Goal: Ask a question

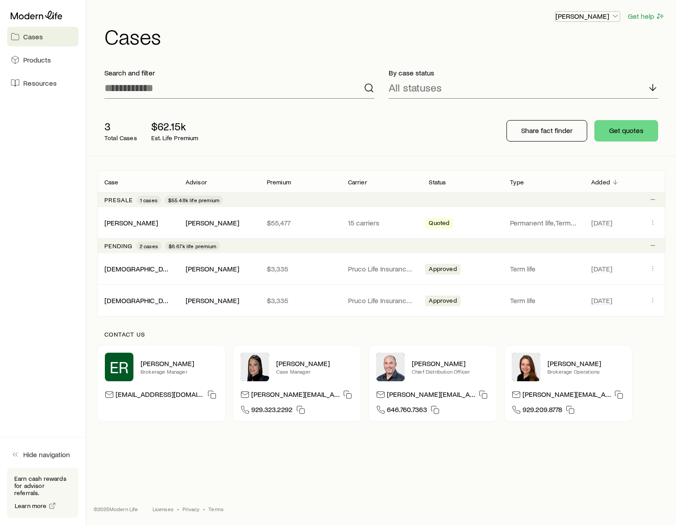
click at [617, 19] on icon "button" at bounding box center [615, 16] width 9 height 9
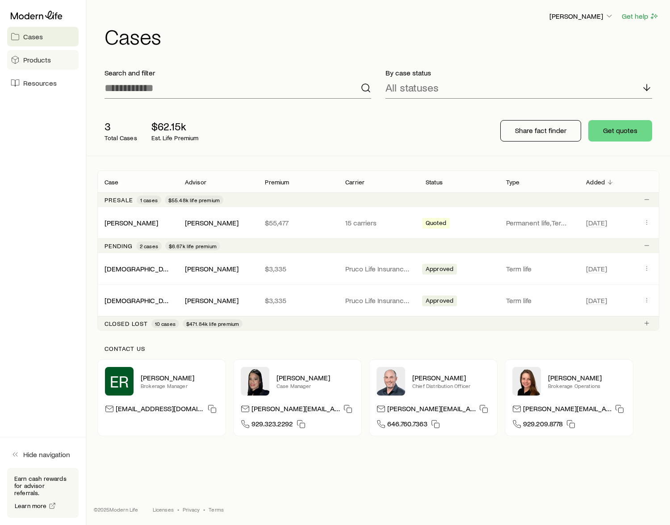
click at [37, 58] on span "Products" at bounding box center [37, 59] width 28 height 9
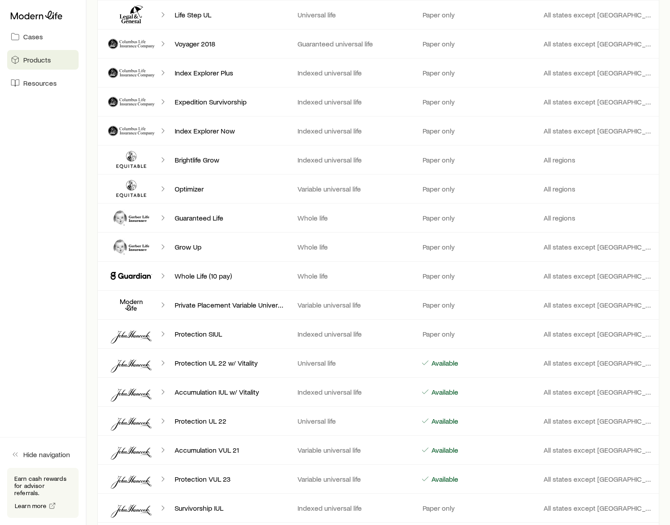
scroll to position [759, 0]
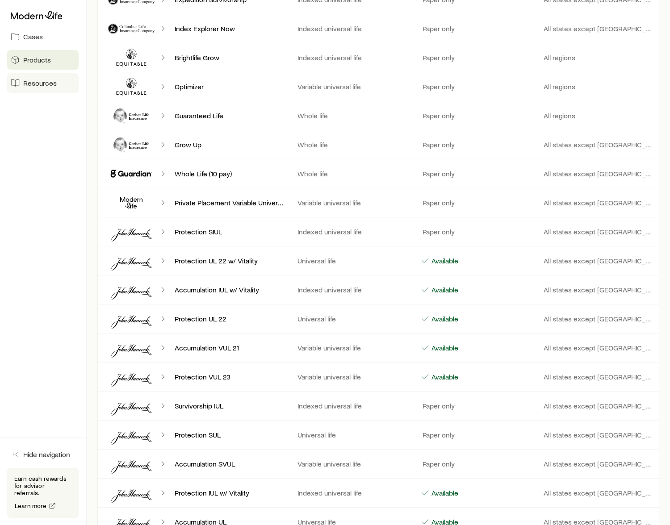
click at [33, 87] on span "Resources" at bounding box center [39, 83] width 33 height 9
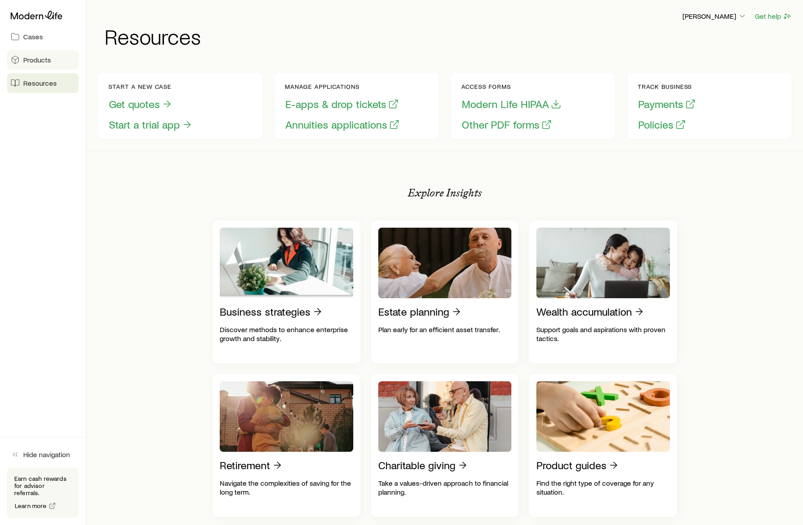
click at [37, 62] on span "Products" at bounding box center [37, 59] width 28 height 9
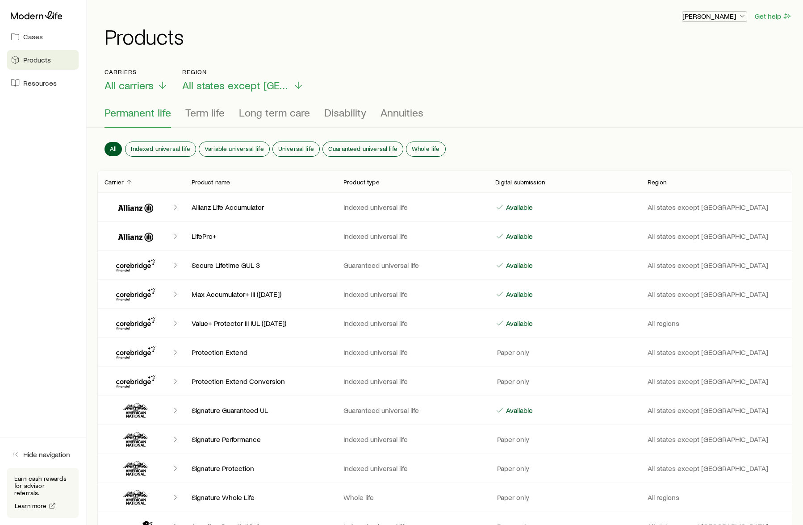
click at [676, 16] on icon "button" at bounding box center [741, 16] width 9 height 9
click at [676, 37] on span "Licenses and contracts" at bounding box center [696, 40] width 73 height 9
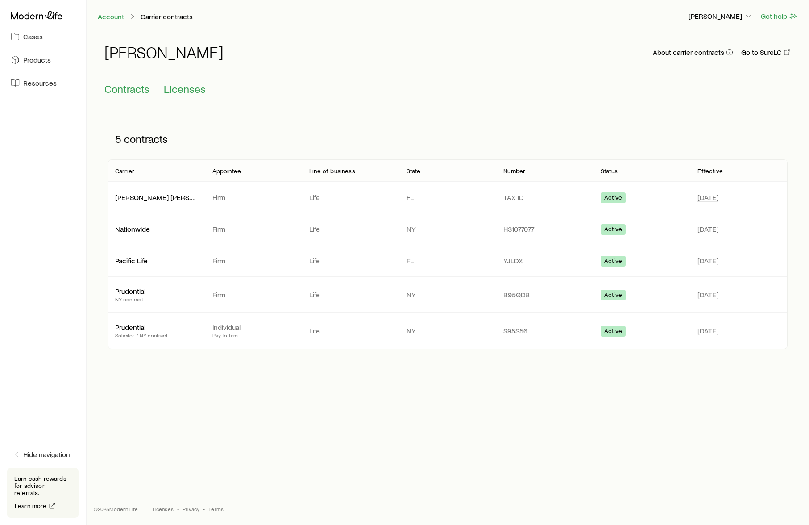
click at [191, 89] on span "Licenses" at bounding box center [185, 89] width 42 height 12
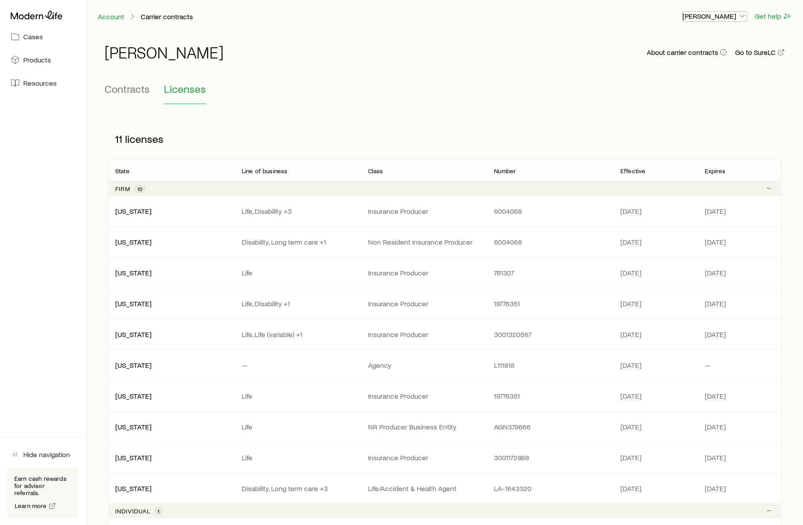
click at [676, 17] on icon "button" at bounding box center [741, 16] width 9 height 9
click at [43, 19] on icon at bounding box center [37, 15] width 52 height 9
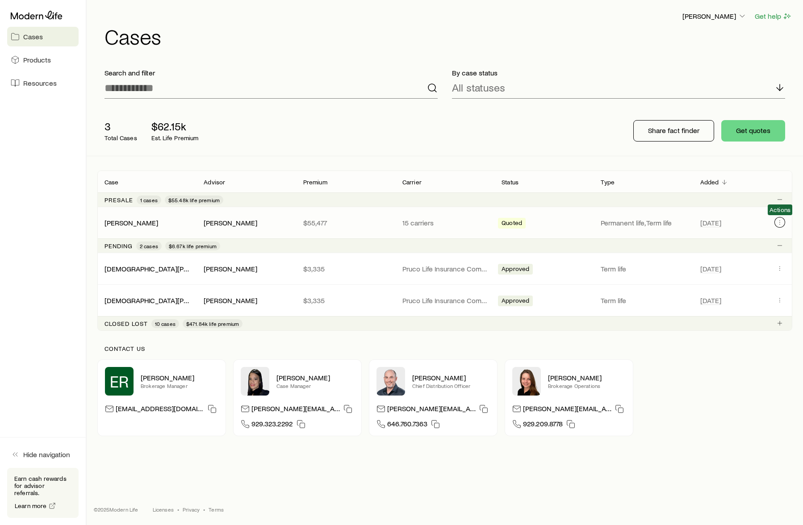
click at [676, 224] on icon "Client cases" at bounding box center [779, 222] width 7 height 7
click at [415, 114] on div "3 Total Cases $62.15k Est. Life Premium Share fact finder Get quotes" at bounding box center [444, 131] width 695 height 50
click at [676, 327] on button "Client cases" at bounding box center [779, 323] width 11 height 11
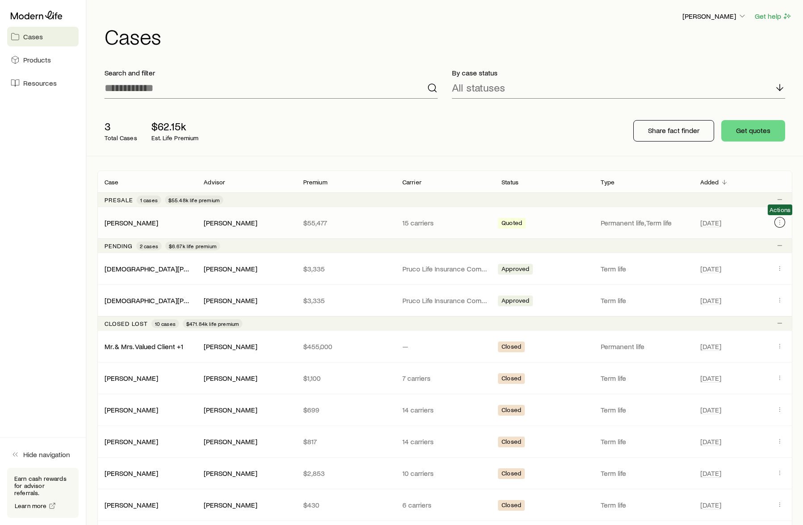
click at [676, 222] on icon "Client cases" at bounding box center [779, 222] width 7 height 7
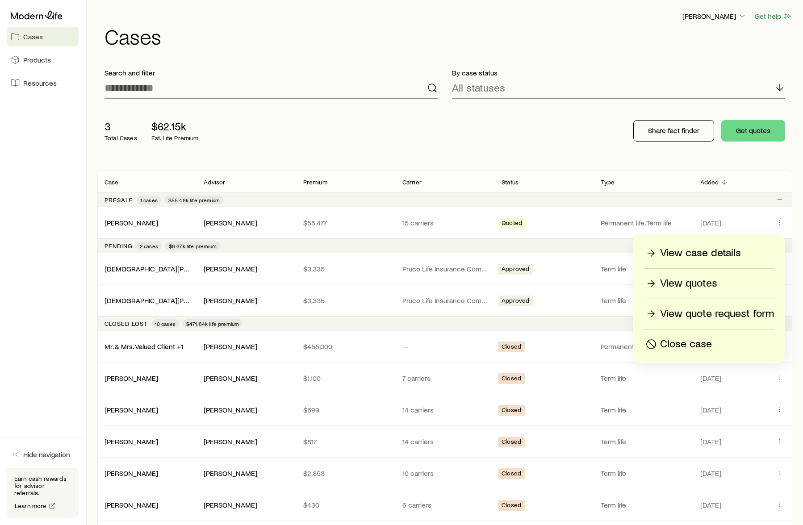
click at [553, 140] on div "3 Total Cases $62.15k Est. Life Premium Share fact finder Get quotes" at bounding box center [444, 131] width 695 height 50
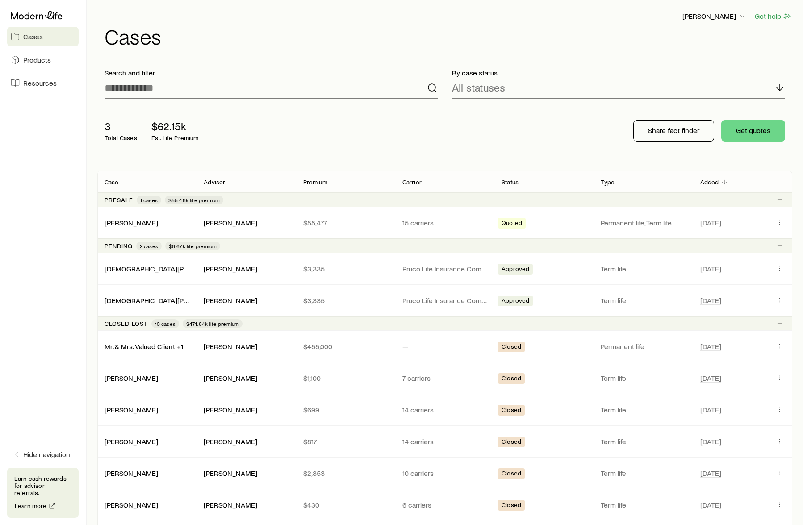
click at [31, 505] on span "Learn more" at bounding box center [31, 506] width 32 height 6
click at [676, 17] on polyline "button" at bounding box center [742, 16] width 4 height 2
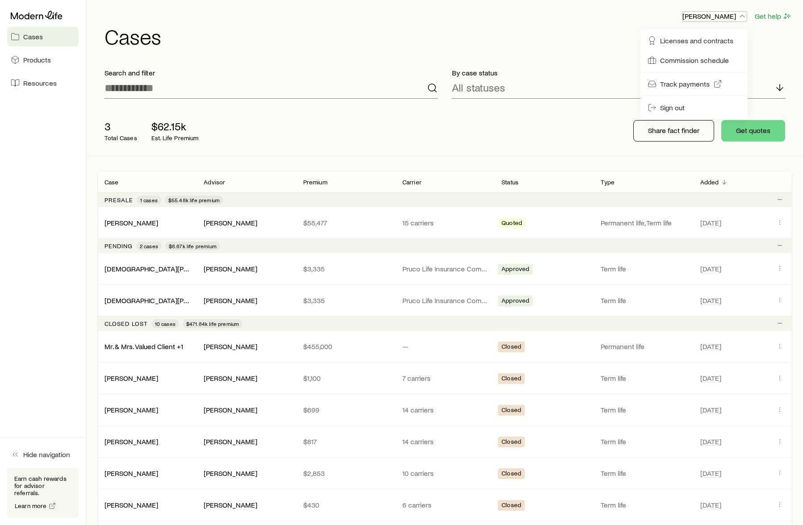
click at [676, 17] on p "[PERSON_NAME]" at bounding box center [714, 16] width 64 height 9
click at [672, 87] on span "Track payments" at bounding box center [685, 83] width 50 height 9
click at [676, 58] on span "Commission schedule" at bounding box center [694, 60] width 69 height 9
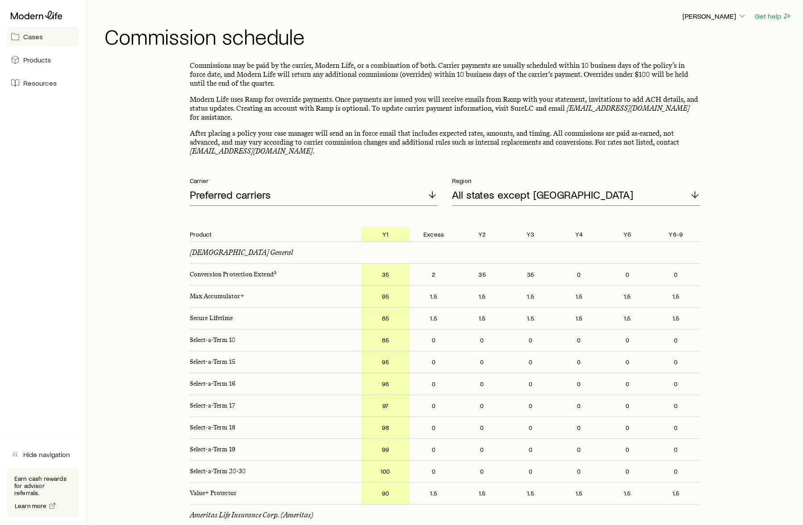
click at [27, 42] on link "Cases" at bounding box center [42, 37] width 71 height 20
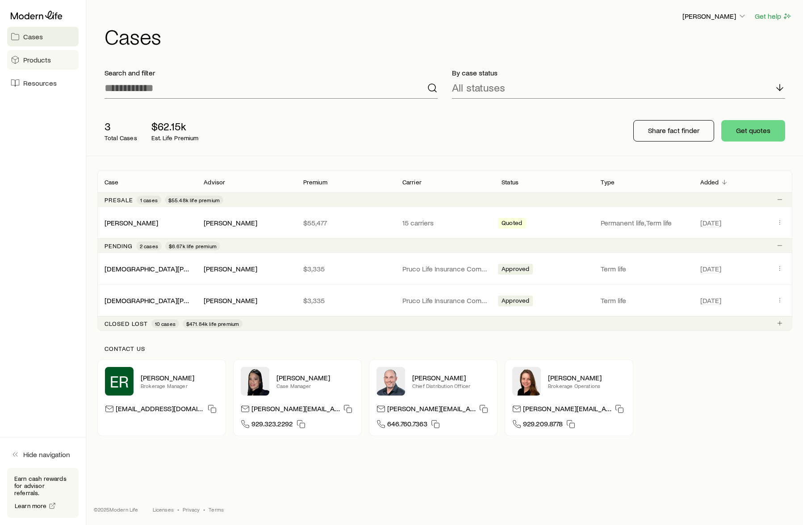
click at [33, 60] on span "Products" at bounding box center [37, 59] width 28 height 9
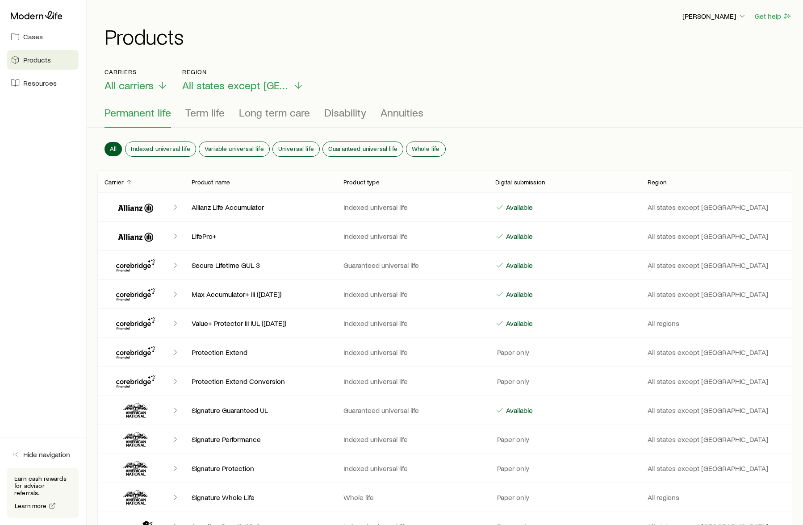
click at [32, 80] on span "Resources" at bounding box center [39, 83] width 33 height 9
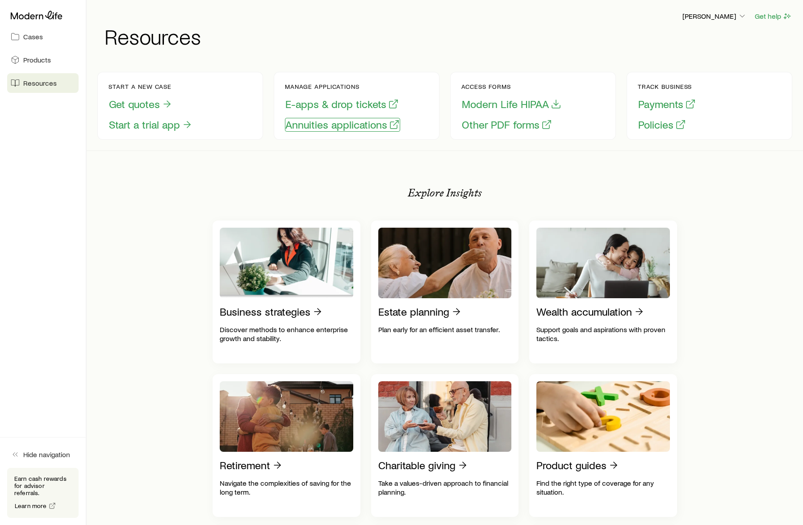
click at [368, 126] on button "Annuities applications" at bounding box center [342, 125] width 115 height 14
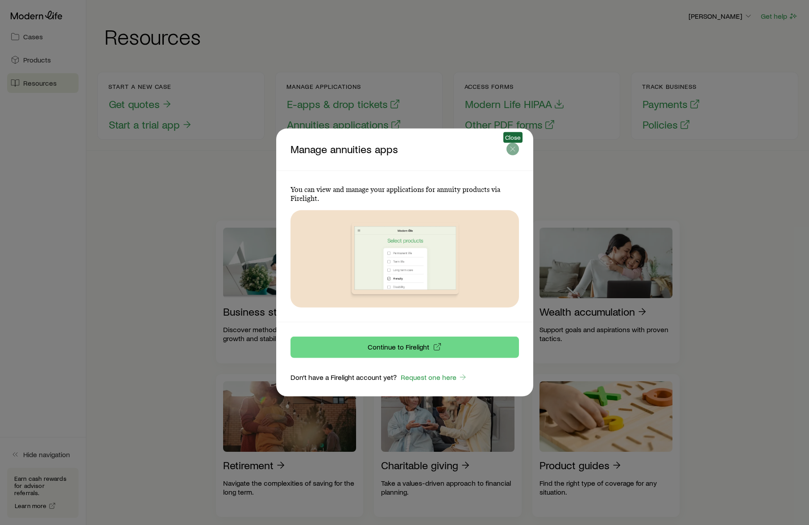
click at [510, 148] on icon "button" at bounding box center [512, 149] width 9 height 9
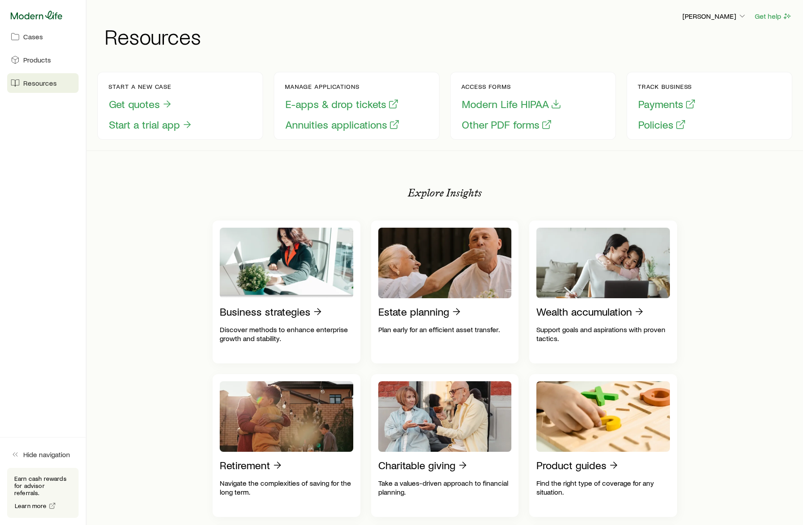
click at [33, 17] on icon at bounding box center [37, 15] width 52 height 8
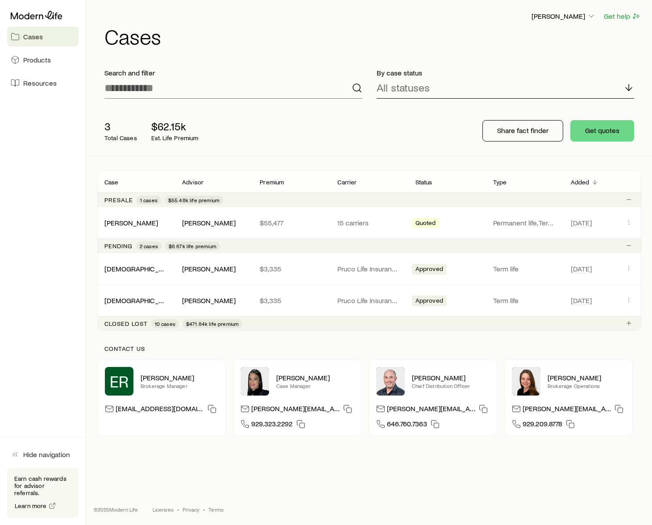
click at [633, 90] on icon at bounding box center [629, 87] width 11 height 11
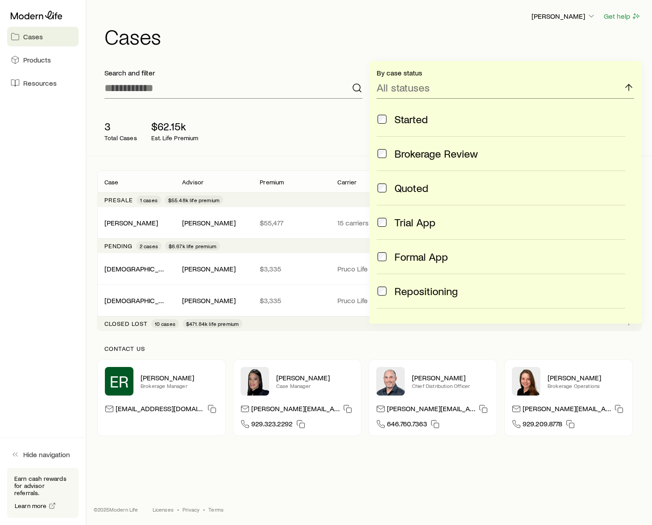
click at [474, 28] on h1 "Cases" at bounding box center [372, 35] width 537 height 21
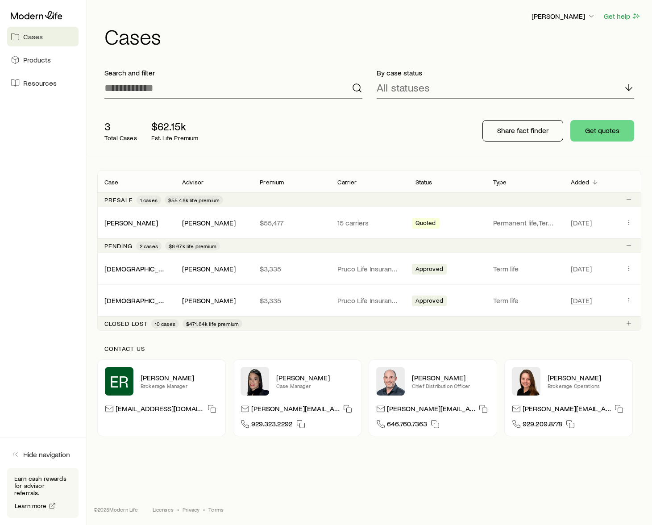
click at [620, 21] on div "Get help" at bounding box center [622, 16] width 38 height 11
click at [621, 17] on button "Get help" at bounding box center [622, 16] width 38 height 10
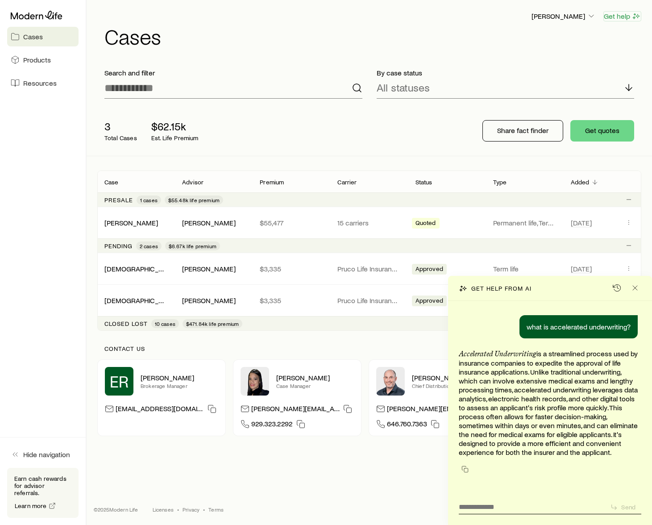
scroll to position [0, 0]
click at [496, 504] on textarea at bounding box center [531, 504] width 144 height 14
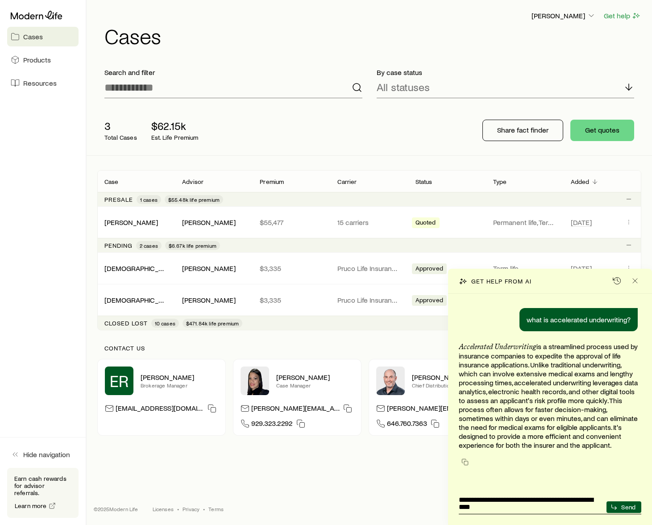
type textarea "**********"
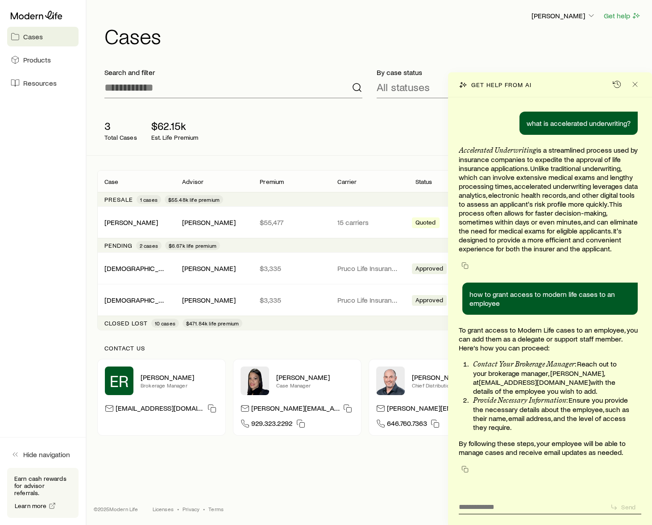
click at [253, 58] on div "[PERSON_NAME] Get help Cases Search and filter By case status All statuses 3 To…" at bounding box center [370, 232] width 566 height 465
